Goal: Navigation & Orientation: Find specific page/section

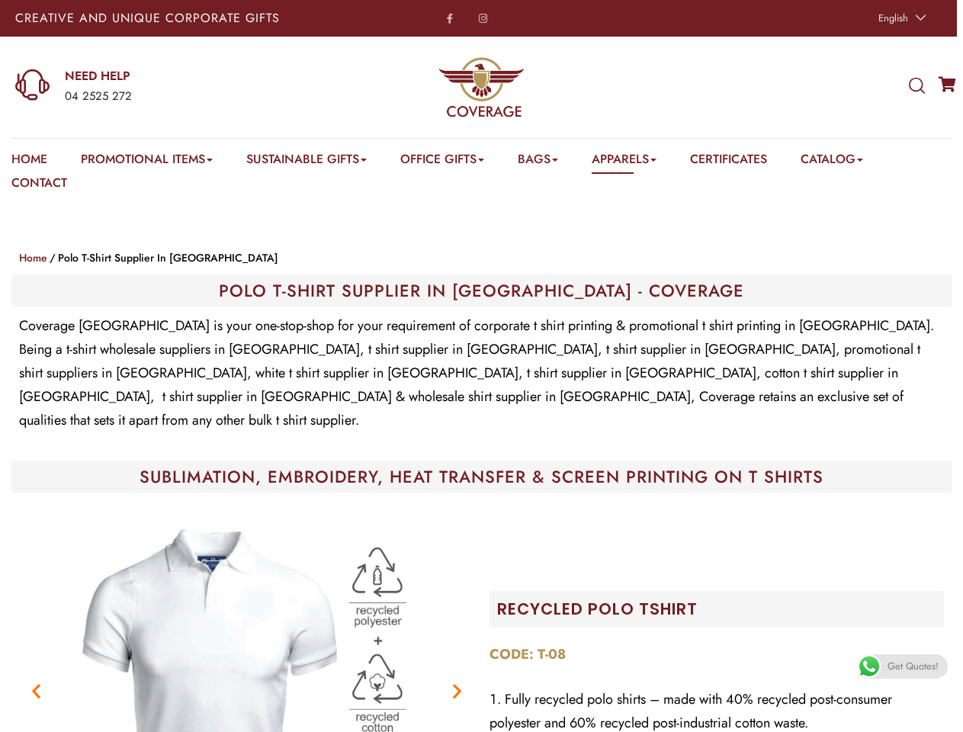
click at [481, 366] on p "Coverage [GEOGRAPHIC_DATA] is your one-stop-shop for your requirement of corpor…" at bounding box center [481, 373] width 925 height 118
click at [900, 18] on span "English" at bounding box center [893, 18] width 30 height 14
click at [164, 87] on div "04 2525 272" at bounding box center [189, 97] width 249 height 20
click at [916, 86] on icon at bounding box center [917, 86] width 16 height 17
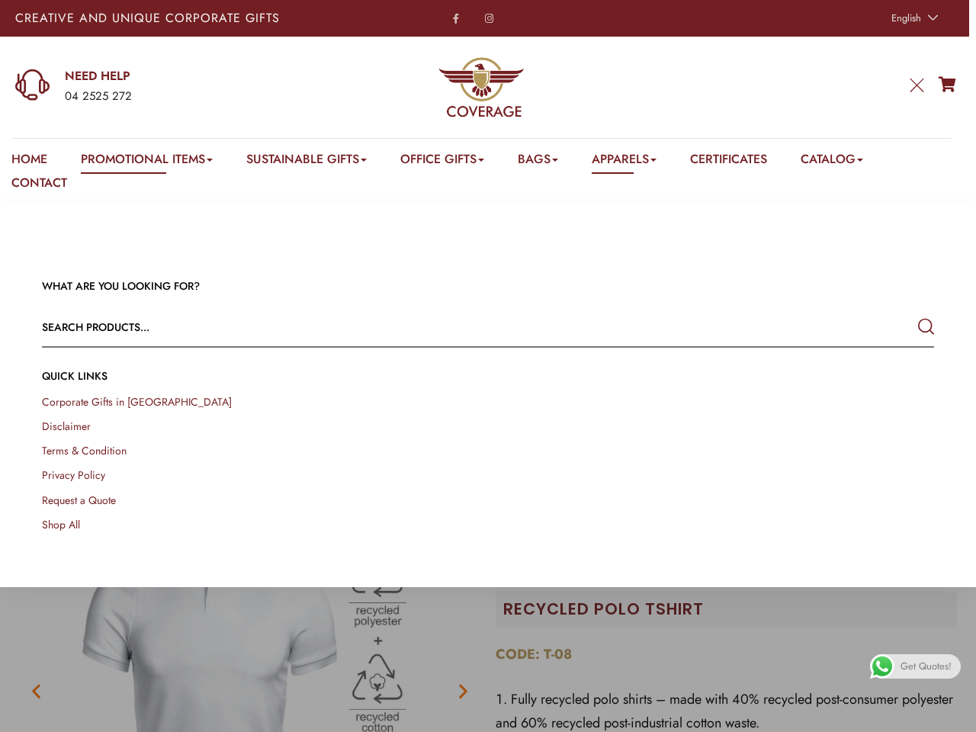
click at [149, 162] on link "Promotional Items" at bounding box center [147, 162] width 132 height 24
click at [451, 162] on link "Office Gifts" at bounding box center [442, 162] width 84 height 24
click at [550, 162] on link "Bags" at bounding box center [538, 162] width 40 height 24
click at [640, 162] on link "Apparels" at bounding box center [624, 162] width 65 height 24
click at [851, 162] on link "Catalog" at bounding box center [831, 162] width 63 height 24
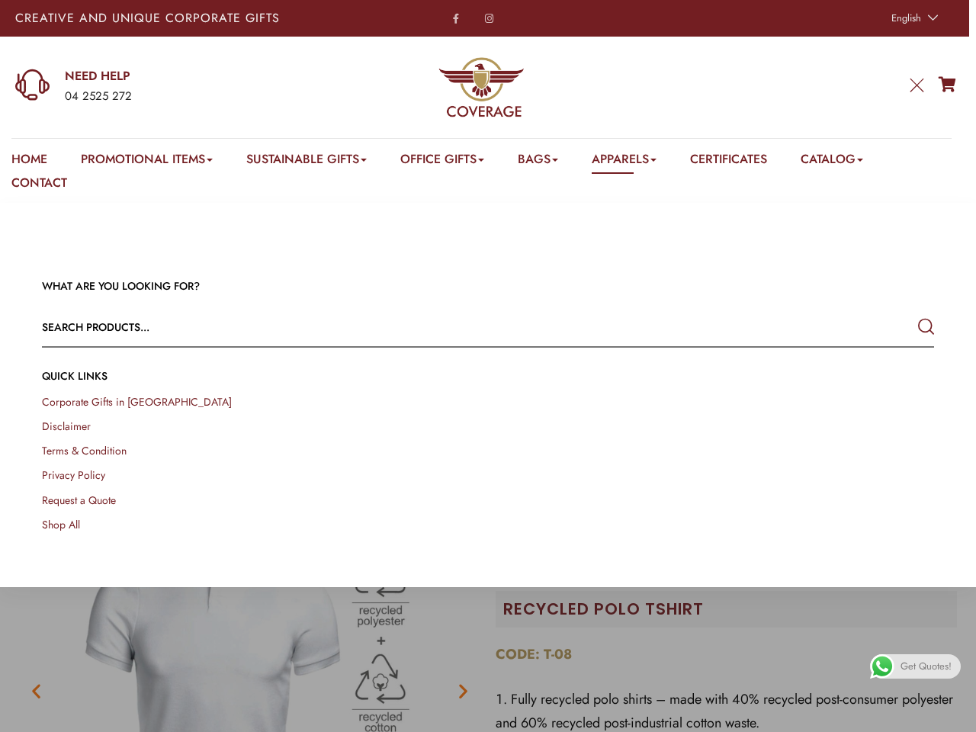
click at [246, 604] on div at bounding box center [488, 569] width 976 height 732
